Goal: Transaction & Acquisition: Subscribe to service/newsletter

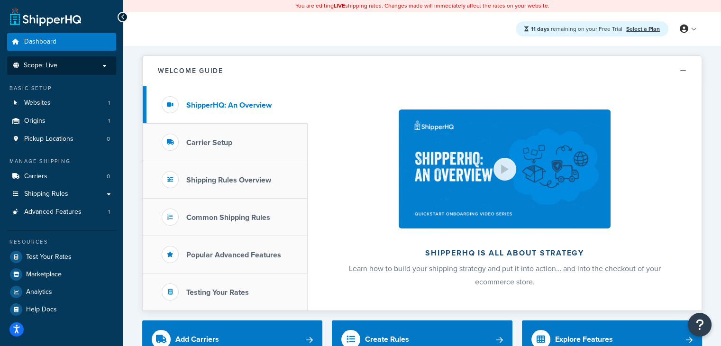
click at [95, 59] on li "Scope: Live" at bounding box center [61, 65] width 109 height 18
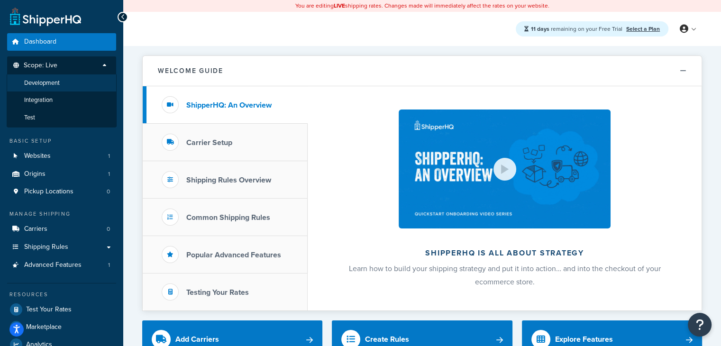
click at [84, 85] on li "Development" at bounding box center [62, 83] width 110 height 18
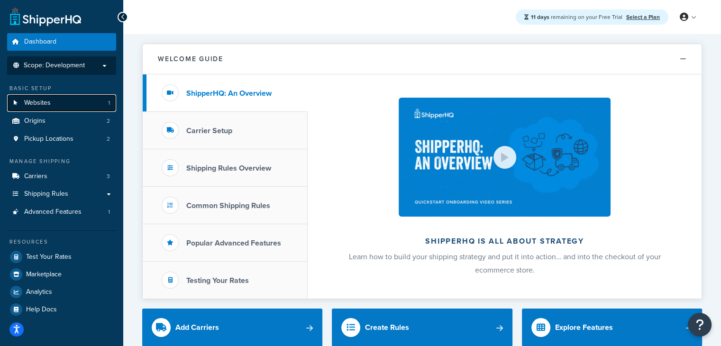
click at [51, 101] on link "Websites 1" at bounding box center [61, 103] width 109 height 18
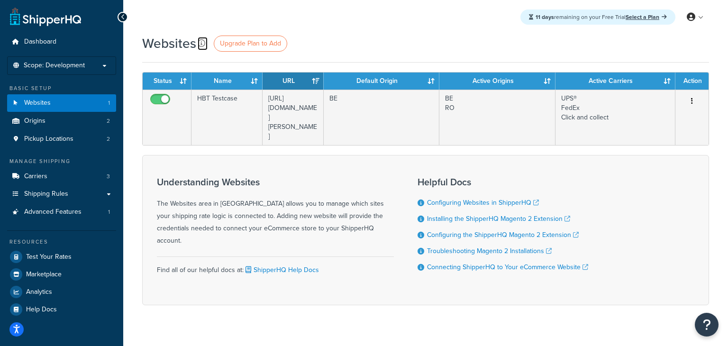
click at [200, 42] on icon at bounding box center [202, 43] width 8 height 8
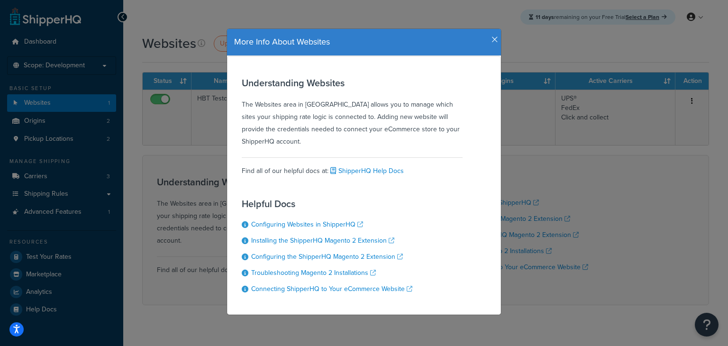
click at [493, 36] on icon "button" at bounding box center [495, 40] width 7 height 9
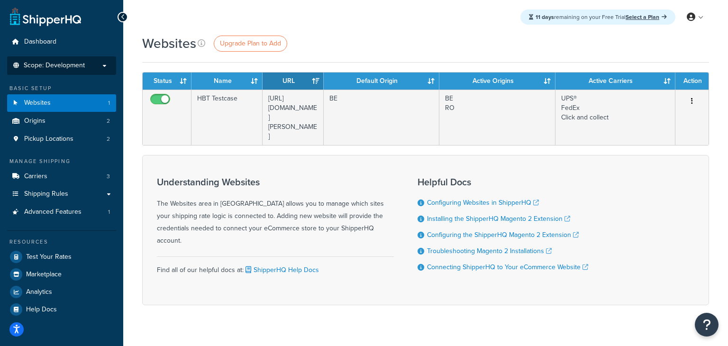
click at [98, 60] on li "Scope: Development Live Integration Test" at bounding box center [61, 65] width 109 height 18
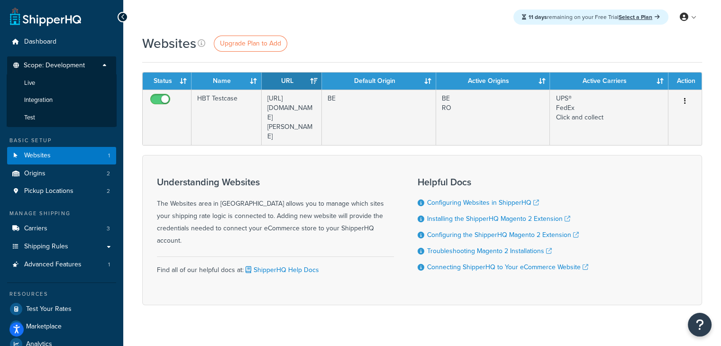
click at [463, 24] on div "11 days remaining on your Free Trial Select a Plan My Profile Billing Global Se…" at bounding box center [422, 17] width 598 height 34
click at [58, 117] on li "Test" at bounding box center [62, 118] width 110 height 18
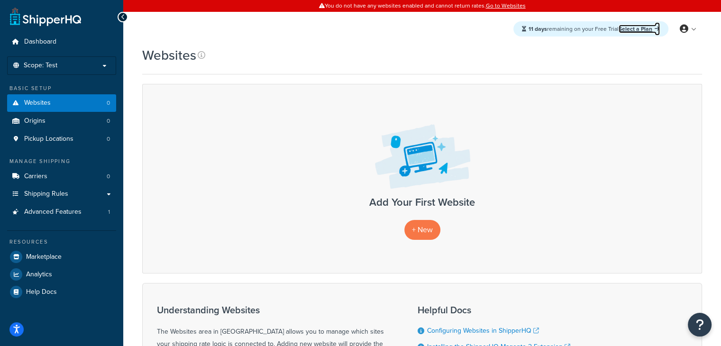
click at [656, 27] on link "Select a Plan" at bounding box center [639, 29] width 41 height 9
click at [644, 27] on link "Select a Plan" at bounding box center [639, 29] width 41 height 9
